Goal: Find specific page/section: Find specific page/section

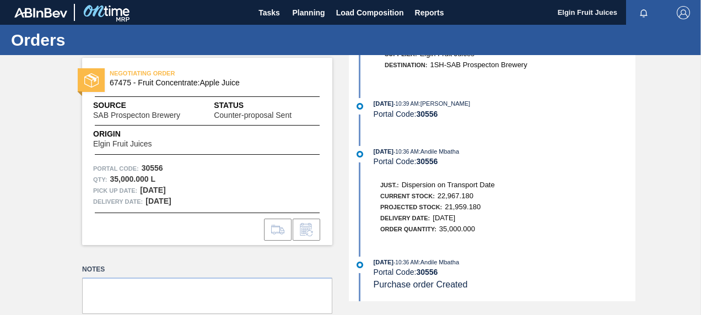
scroll to position [166, 0]
click at [318, 11] on span "Planning" at bounding box center [308, 12] width 32 height 13
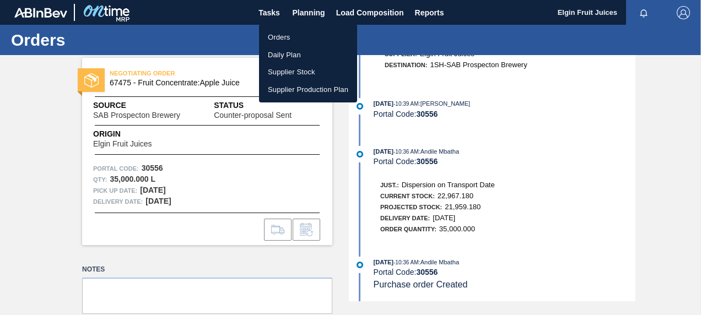
click at [280, 37] on li "Orders" at bounding box center [308, 38] width 98 height 18
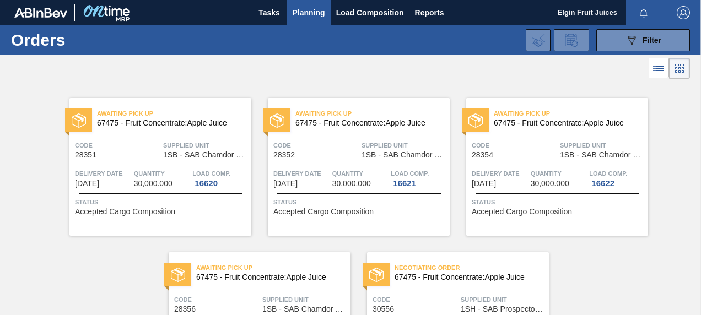
click at [446, 278] on span "67475 - Fruit Concentrate:Apple Juice" at bounding box center [466, 277] width 145 height 8
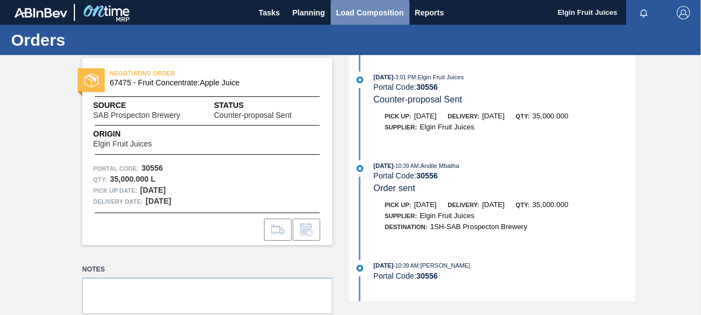
click at [370, 14] on span "Load Composition" at bounding box center [370, 12] width 68 height 13
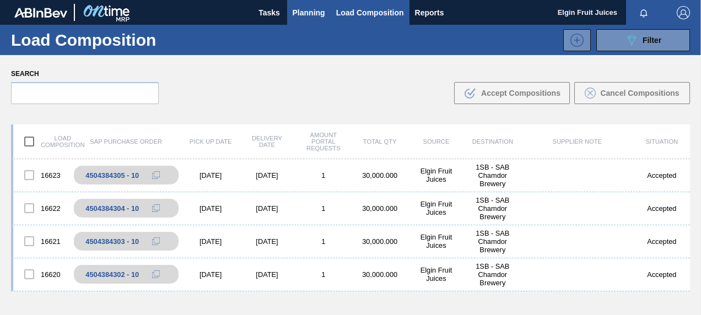
click at [311, 15] on span "Planning" at bounding box center [308, 12] width 32 height 13
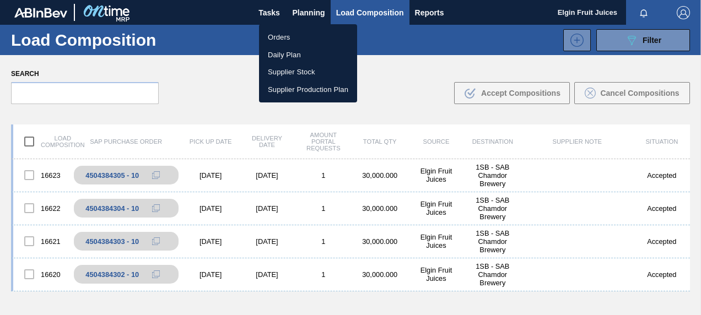
click at [282, 37] on li "Orders" at bounding box center [308, 38] width 98 height 18
